Goal: Task Accomplishment & Management: Manage account settings

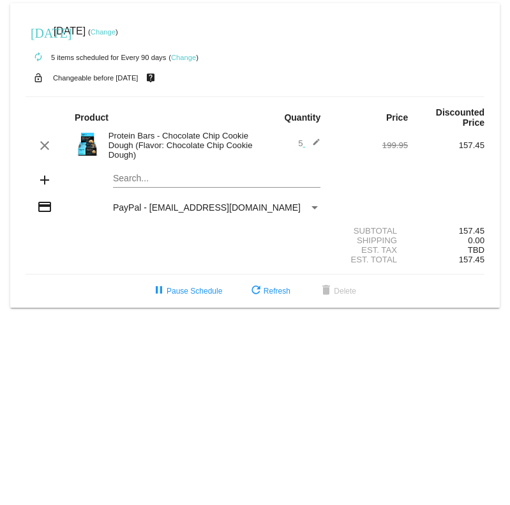
click at [320, 213] on div "Payment Method" at bounding box center [314, 207] width 11 height 10
click at [116, 28] on link "Change" at bounding box center [103, 32] width 25 height 8
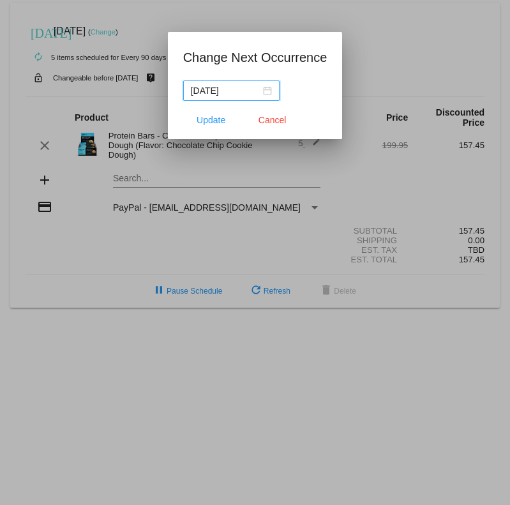
click at [266, 94] on nz-date-picker "[DATE]" at bounding box center [231, 90] width 96 height 20
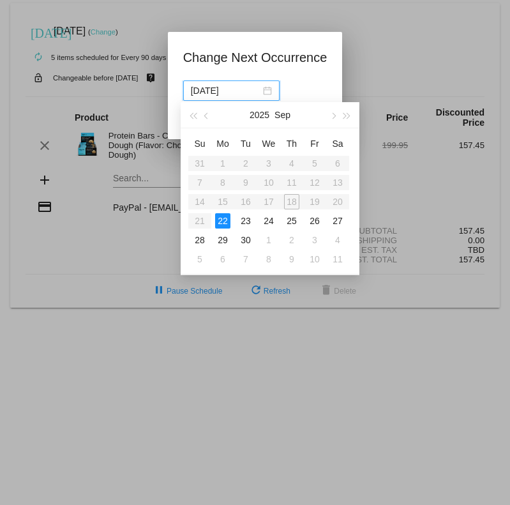
click at [336, 120] on button "button" at bounding box center [333, 115] width 14 height 26
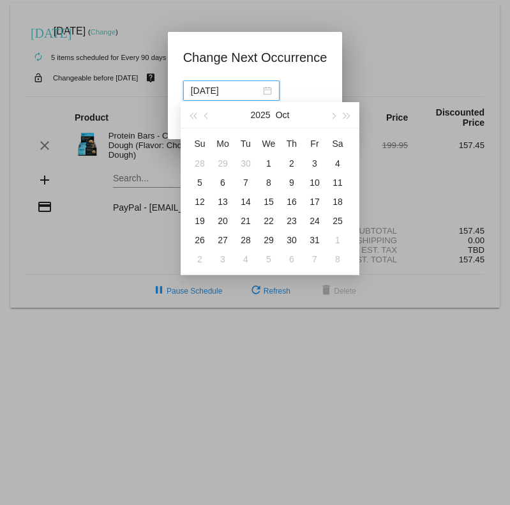
click at [335, 116] on span "button" at bounding box center [333, 116] width 6 height 6
click at [340, 116] on button "button" at bounding box center [347, 115] width 14 height 26
click at [332, 119] on button "button" at bounding box center [333, 115] width 14 height 26
click at [332, 116] on span "button" at bounding box center [333, 116] width 6 height 6
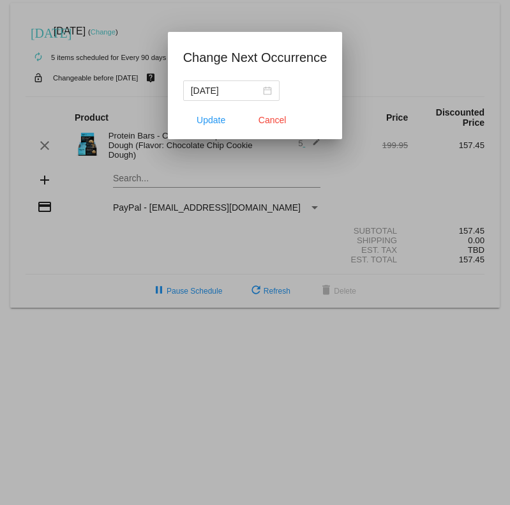
click at [272, 88] on nz-date-picker "2025-09-22" at bounding box center [231, 90] width 96 height 20
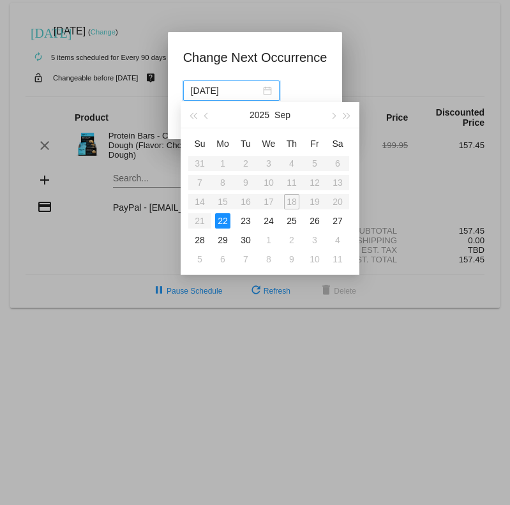
click at [326, 120] on button "button" at bounding box center [333, 115] width 14 height 26
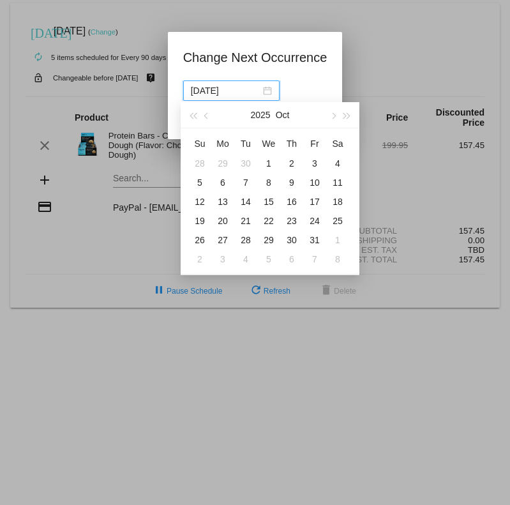
click at [326, 119] on button "button" at bounding box center [333, 115] width 14 height 26
click at [327, 113] on button "button" at bounding box center [333, 115] width 14 height 26
click at [329, 111] on button "button" at bounding box center [333, 115] width 14 height 26
click at [229, 206] on div "12" at bounding box center [222, 201] width 15 height 15
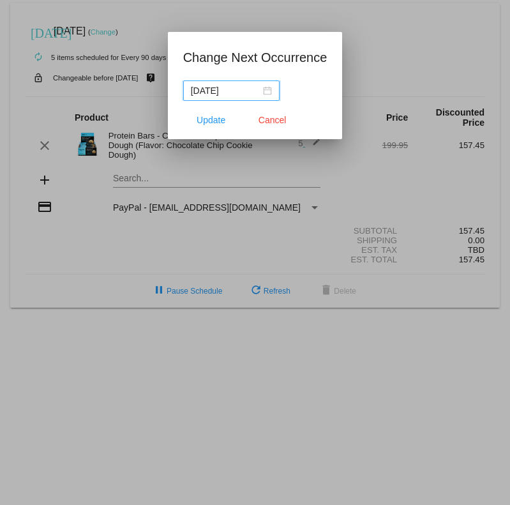
type input "2026-01-12"
click at [217, 129] on button "Update" at bounding box center [211, 120] width 56 height 23
